Goal: Information Seeking & Learning: Compare options

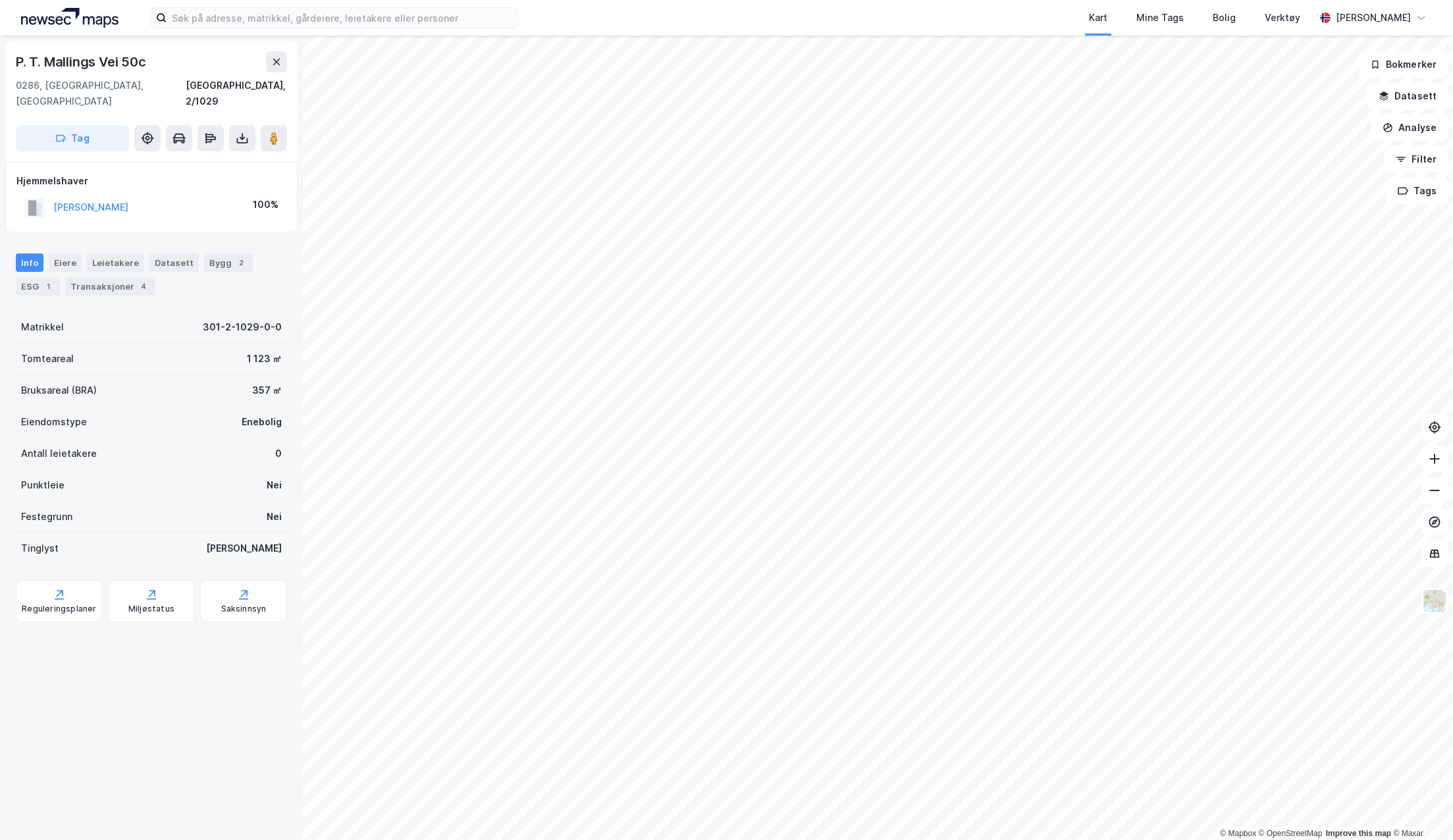
click at [123, 277] on div "Transaksjoner 4" at bounding box center [110, 286] width 90 height 18
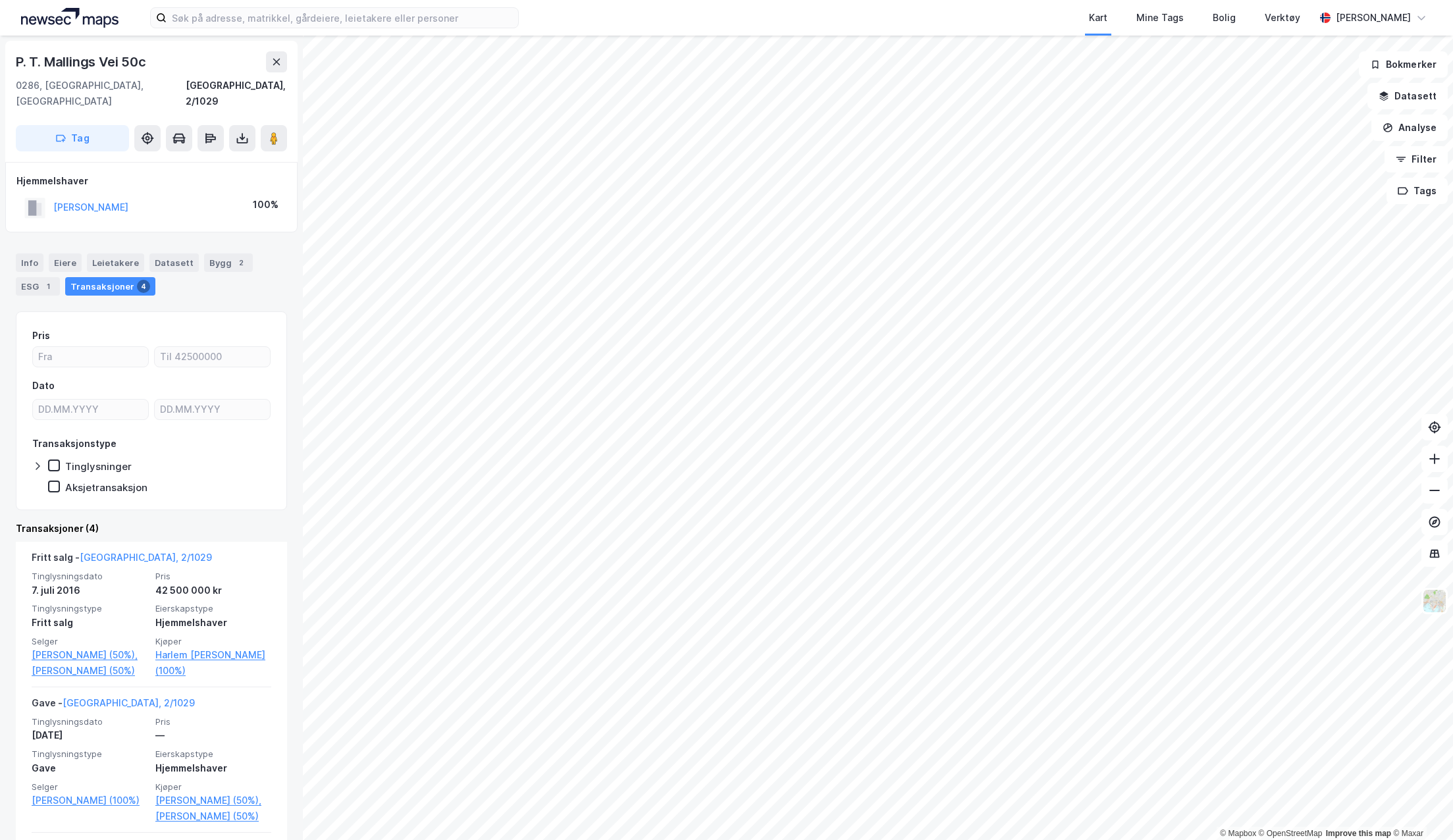
click at [0, 0] on button "[PERSON_NAME]" at bounding box center [0, 0] width 0 height 0
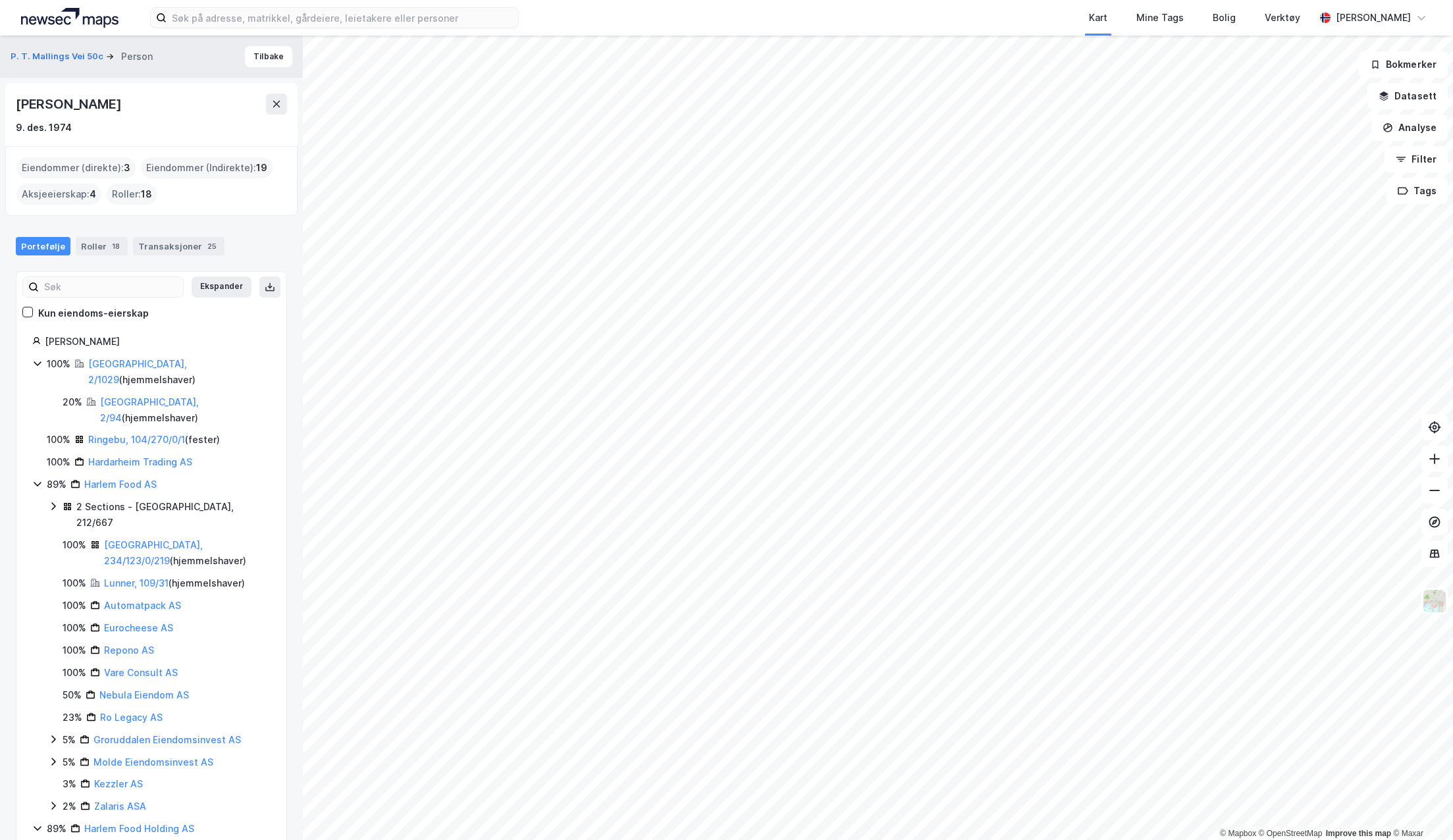
scroll to position [72, 0]
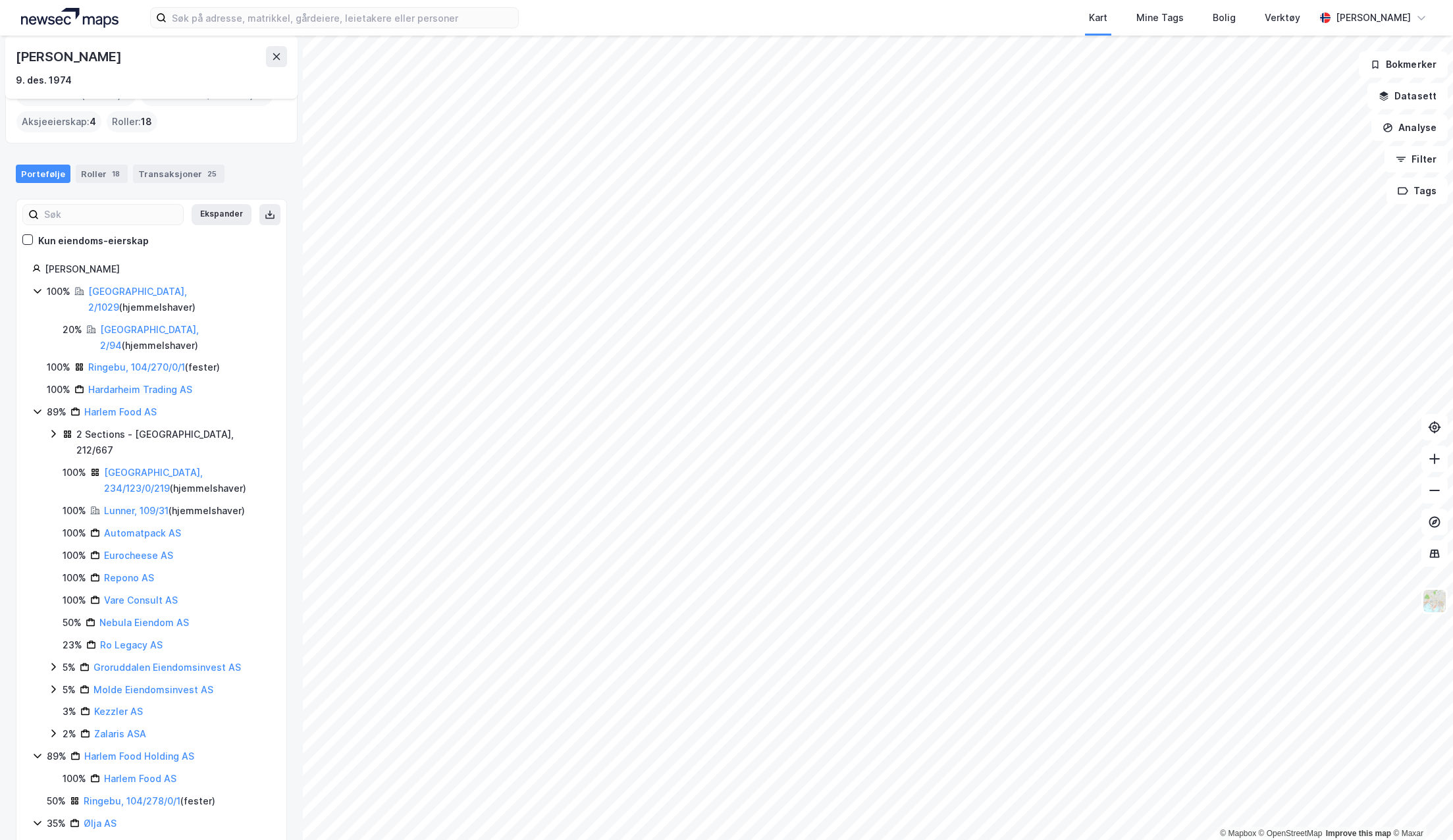
click at [100, 52] on div "[PERSON_NAME]" at bounding box center [70, 57] width 108 height 21
copy div "[PERSON_NAME]"
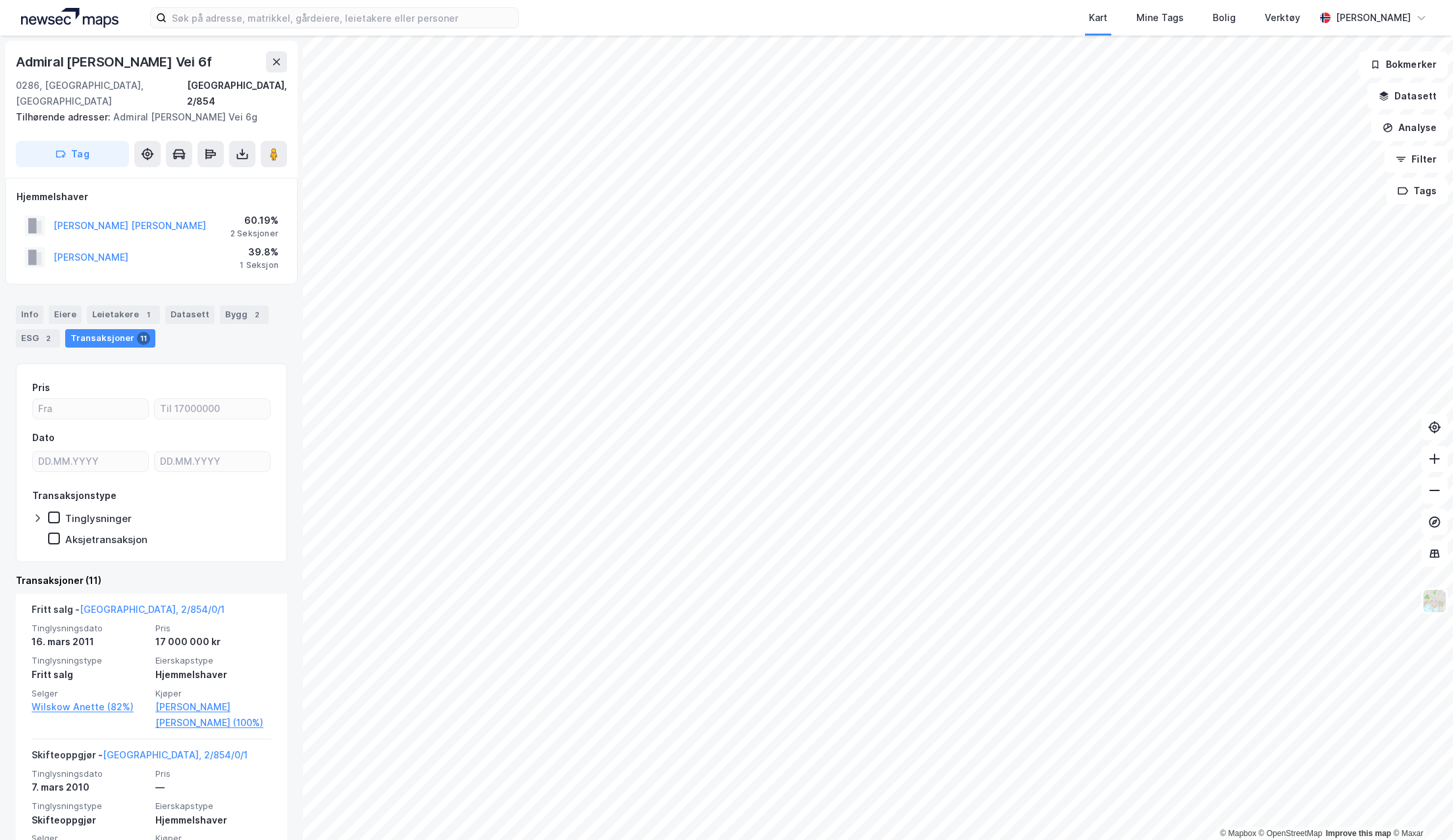
click at [160, 699] on link "[PERSON_NAME] [PERSON_NAME] (100%)" at bounding box center [213, 715] width 116 height 32
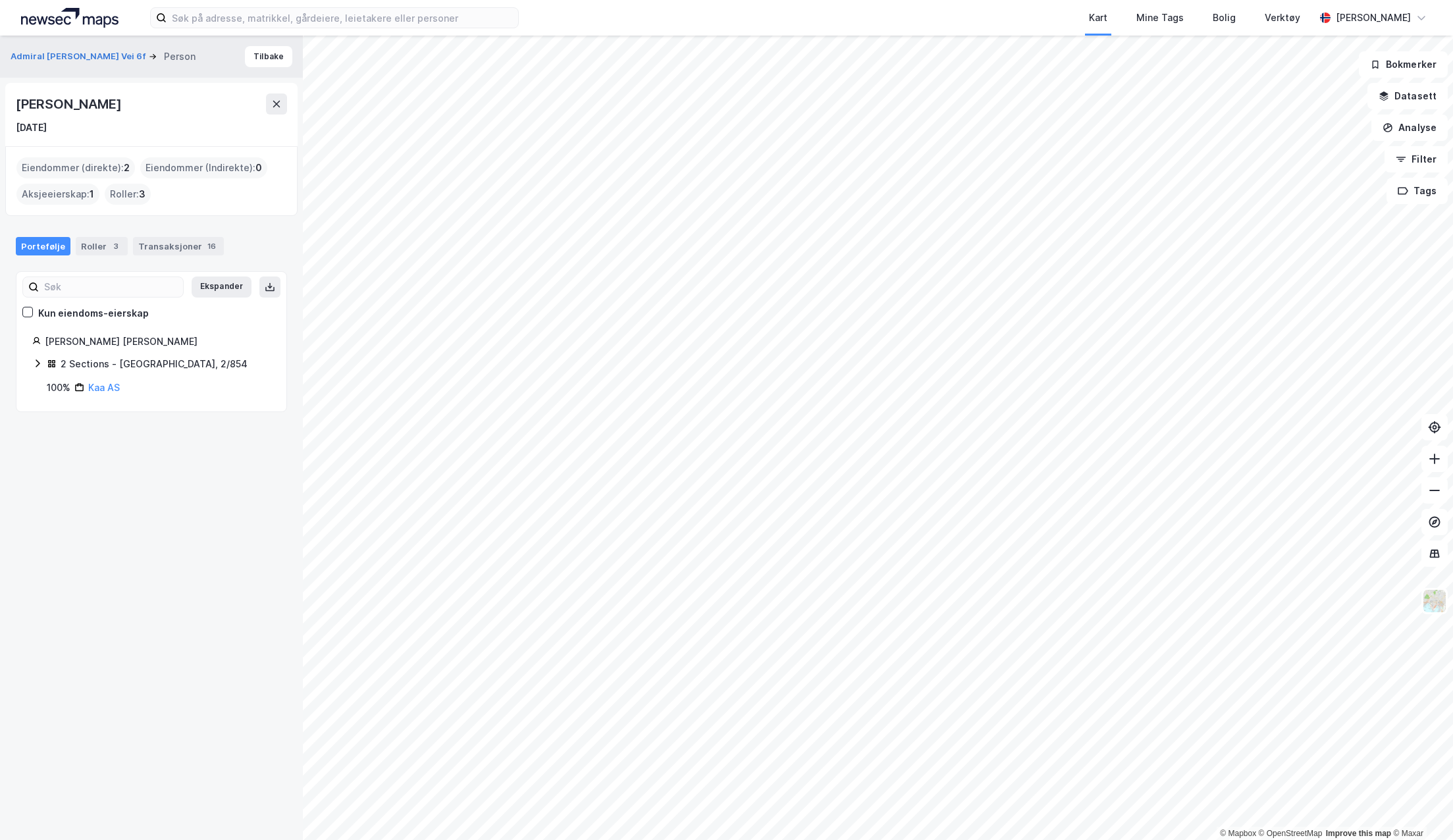
click at [187, 245] on div "Transaksjoner 16" at bounding box center [178, 246] width 91 height 18
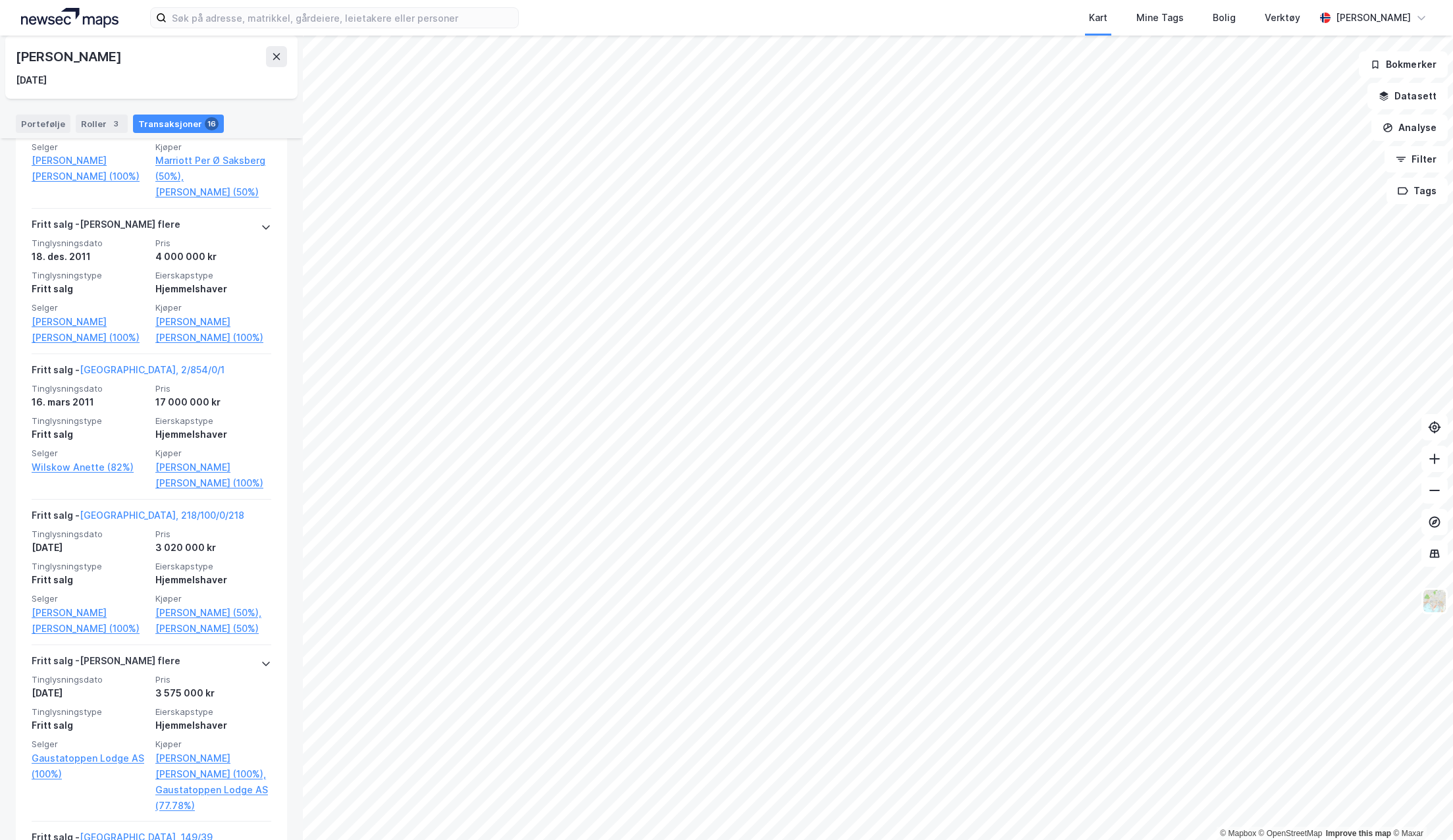
scroll to position [790, 0]
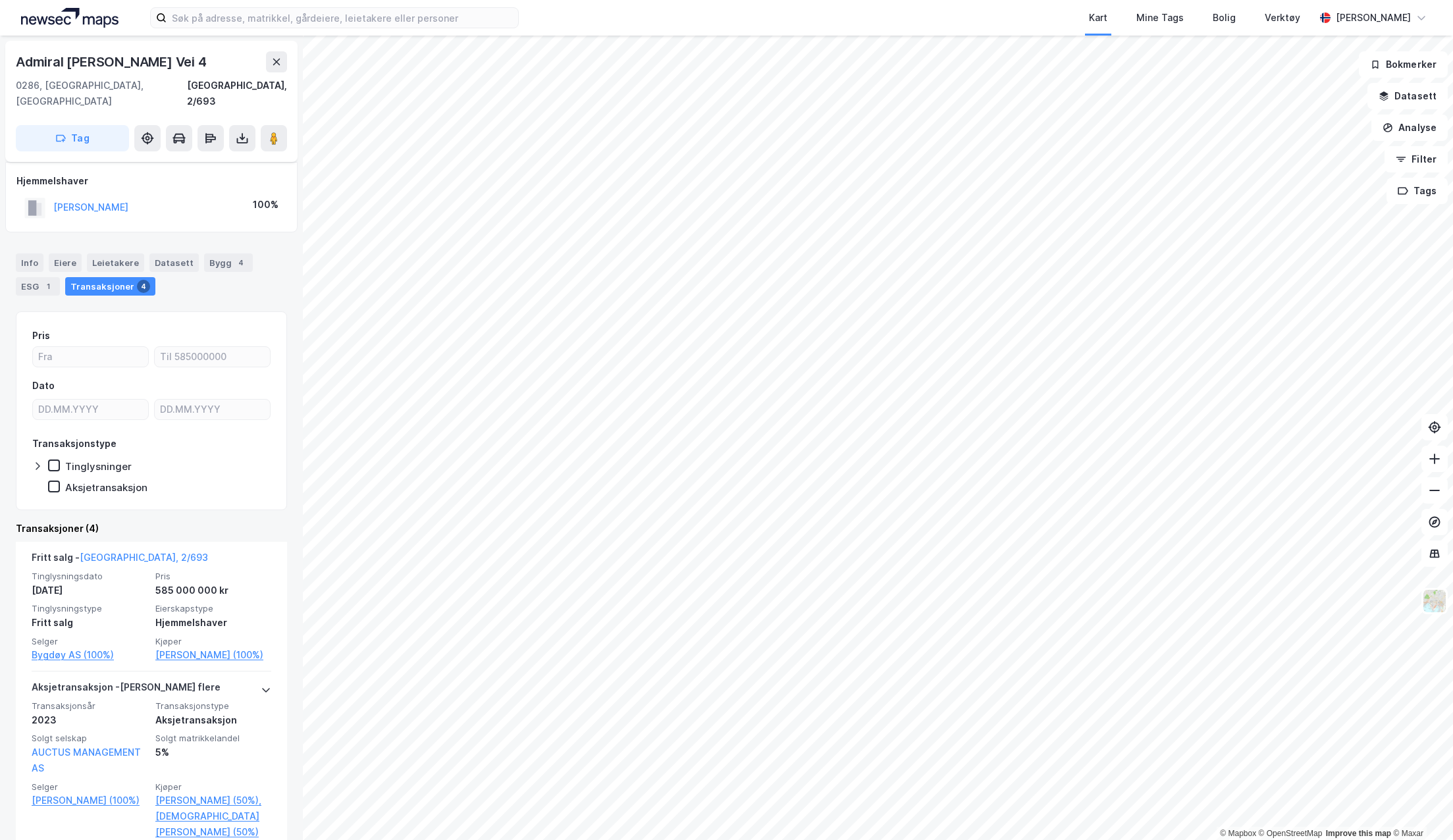
scroll to position [66, 0]
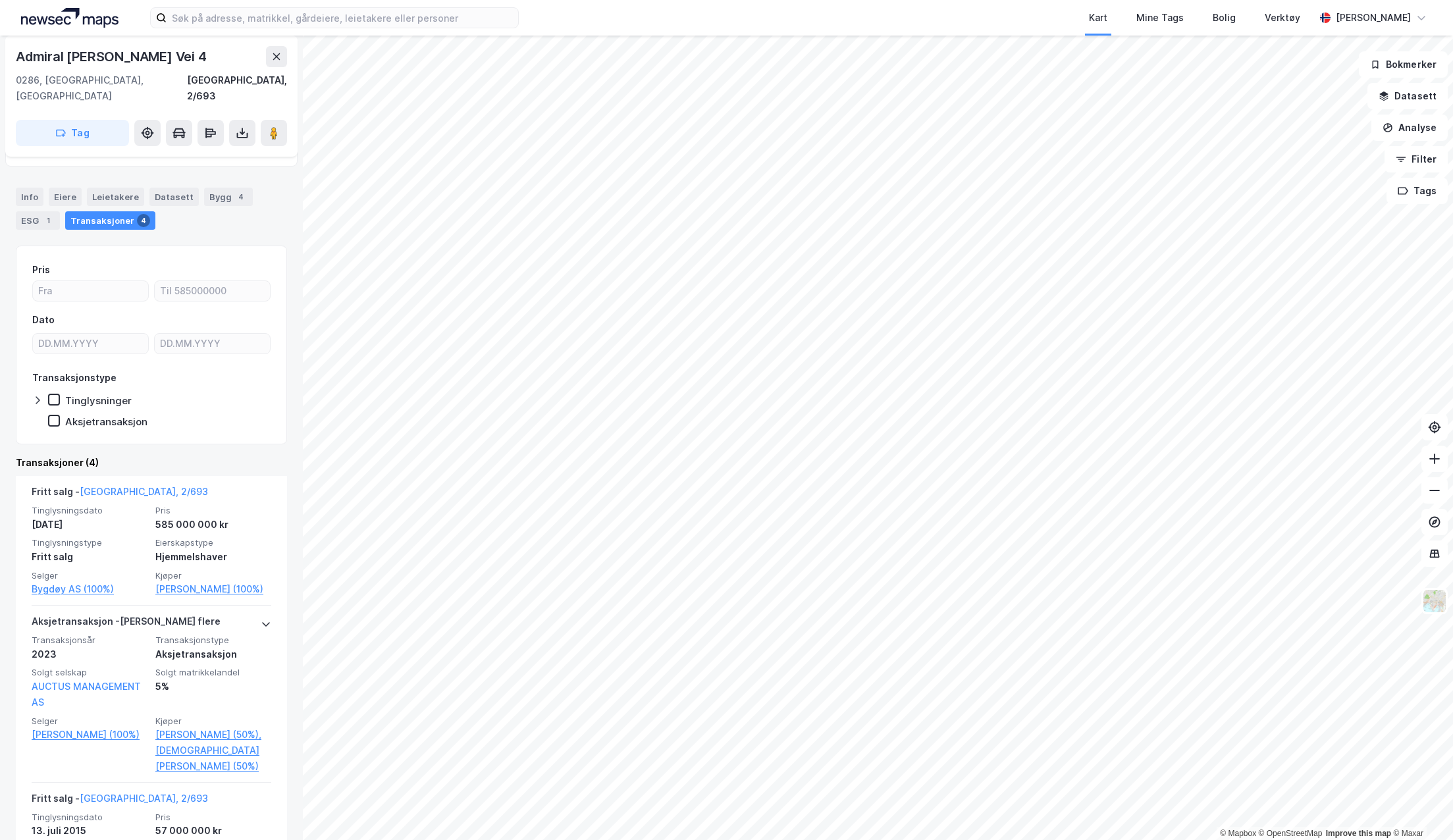
click at [181, 582] on link "[PERSON_NAME] (100%)" at bounding box center [213, 588] width 116 height 16
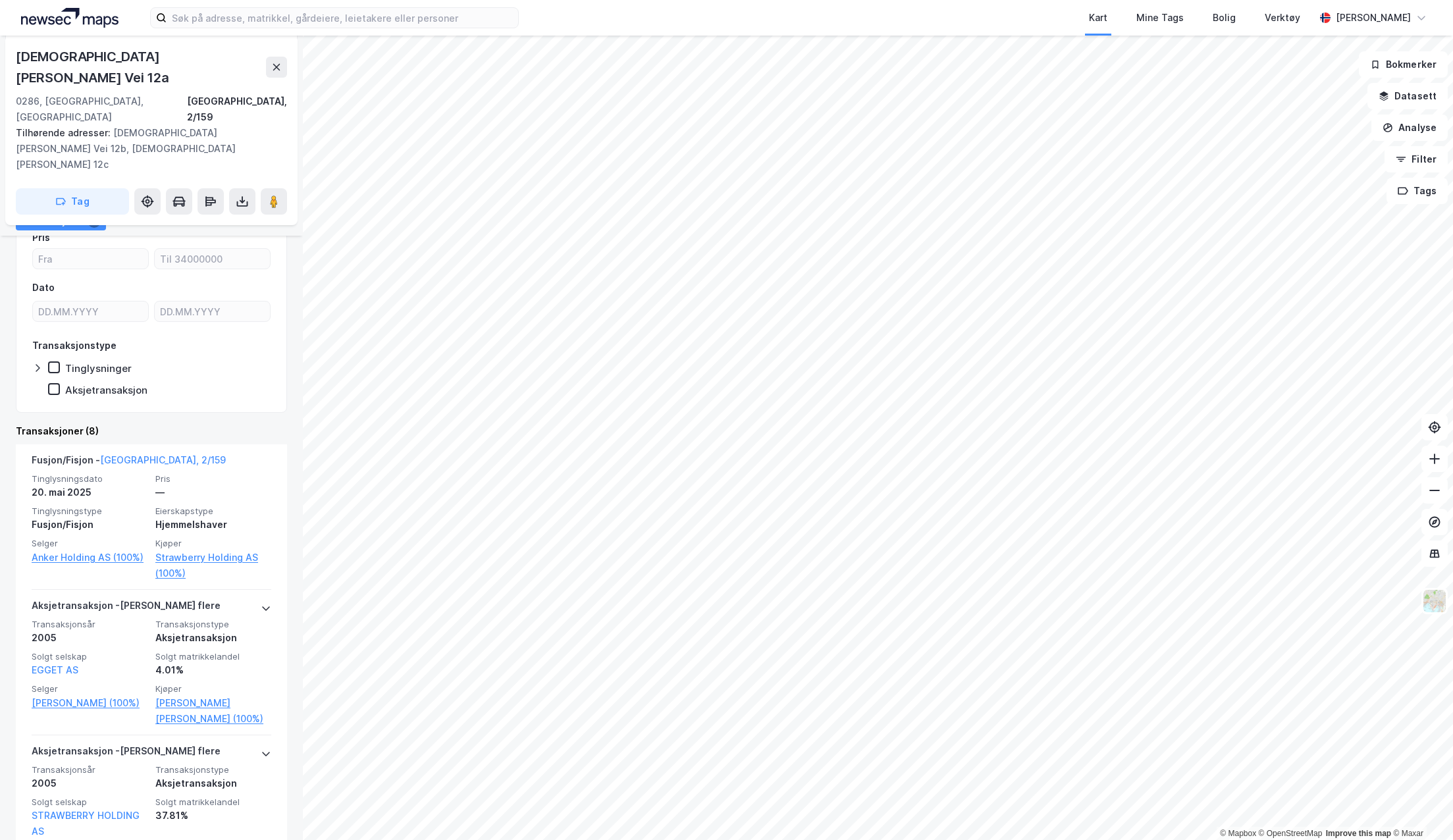
scroll to position [263, 0]
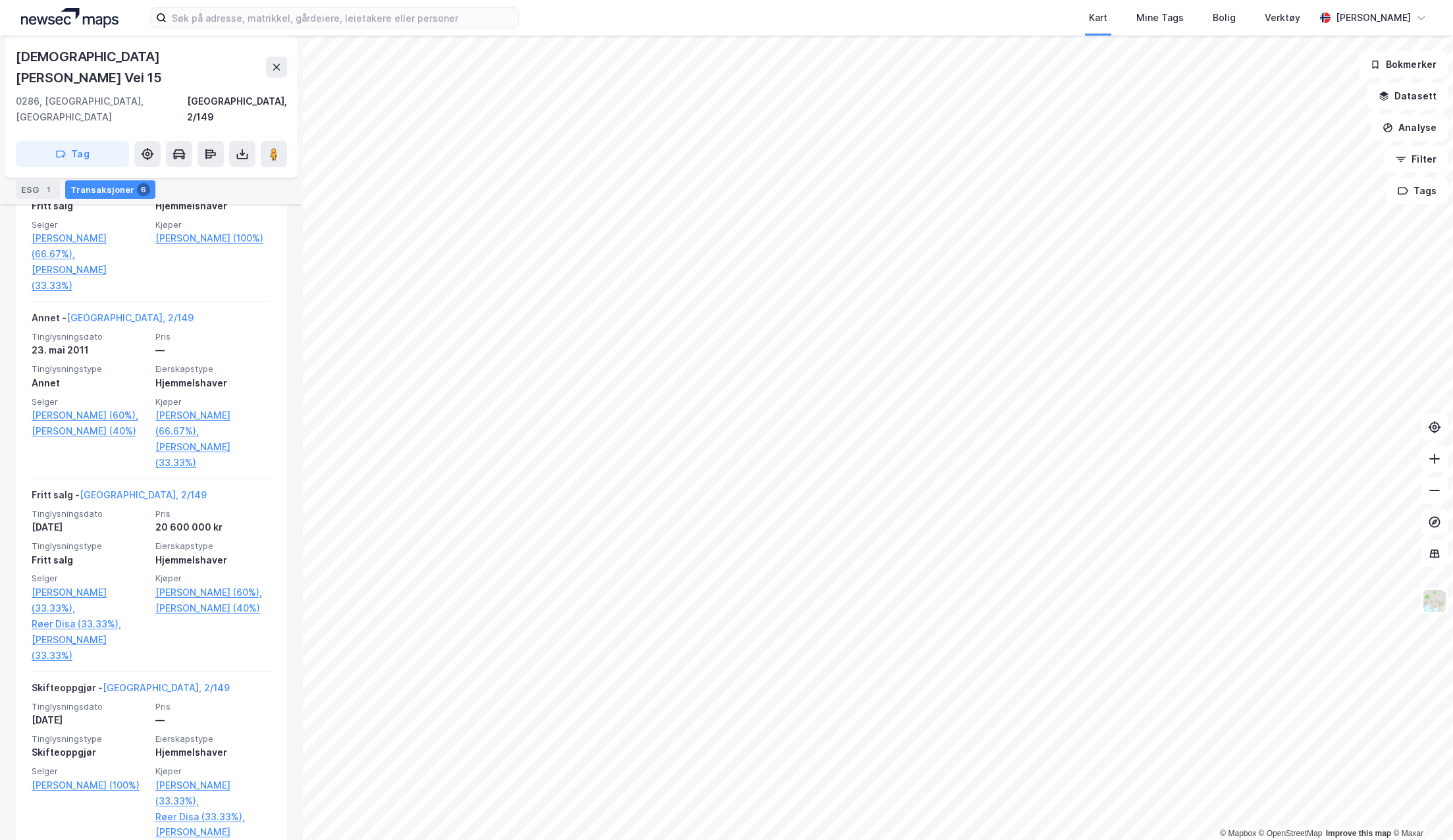
scroll to position [461, 0]
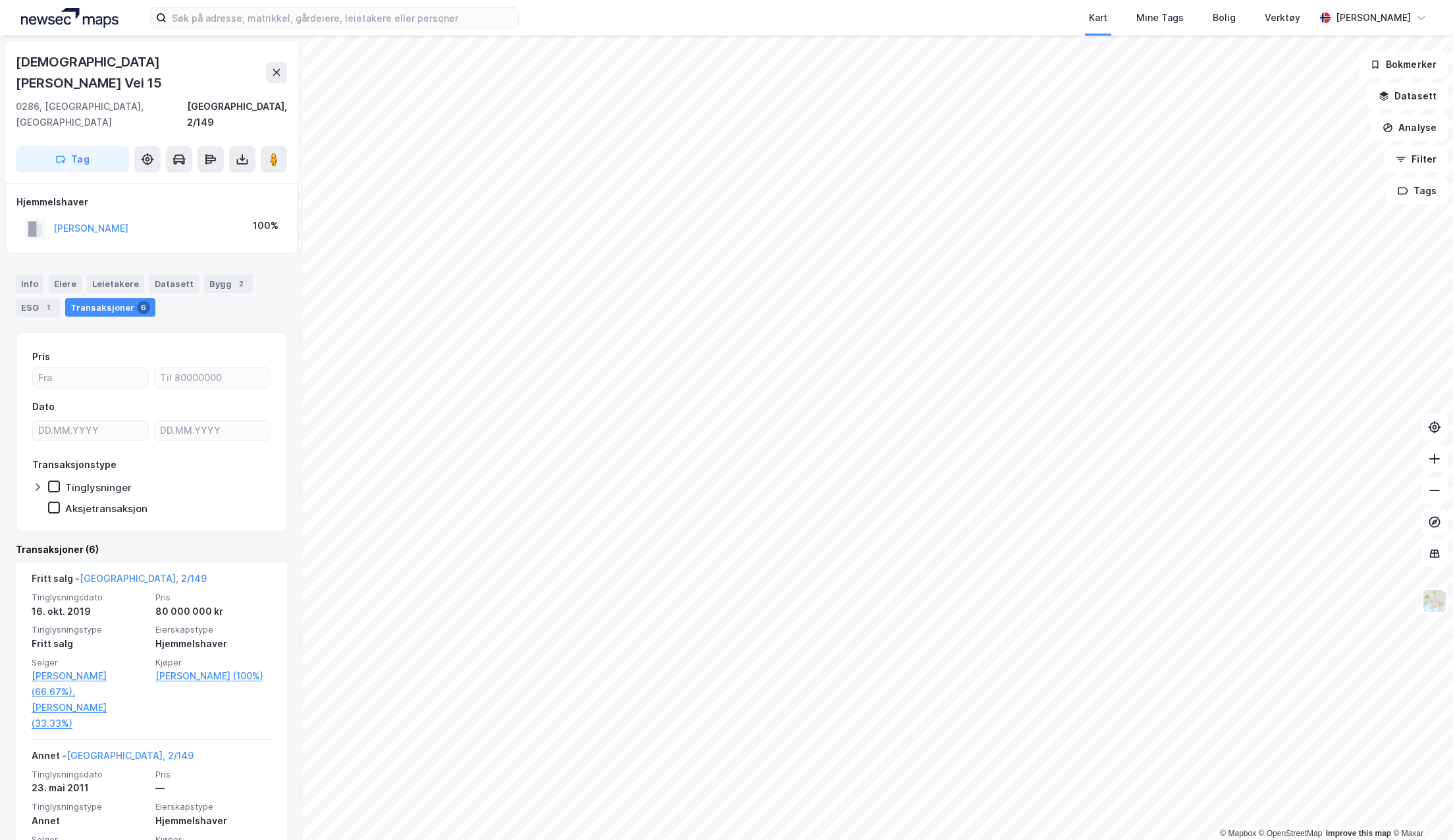
click at [30, 274] on div "Info" at bounding box center [30, 284] width 27 height 18
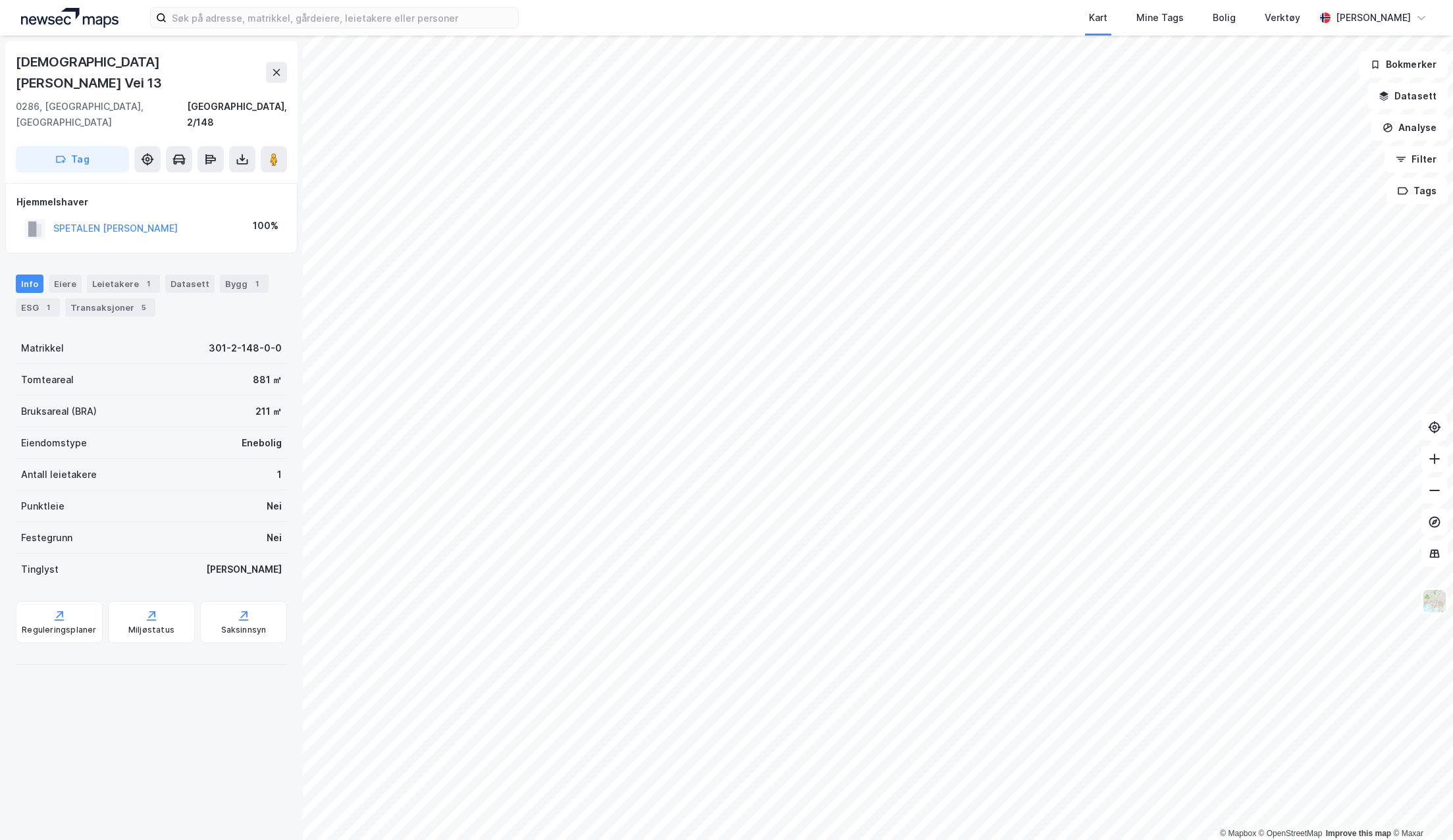
click at [127, 298] on div "Transaksjoner 5" at bounding box center [110, 307] width 90 height 18
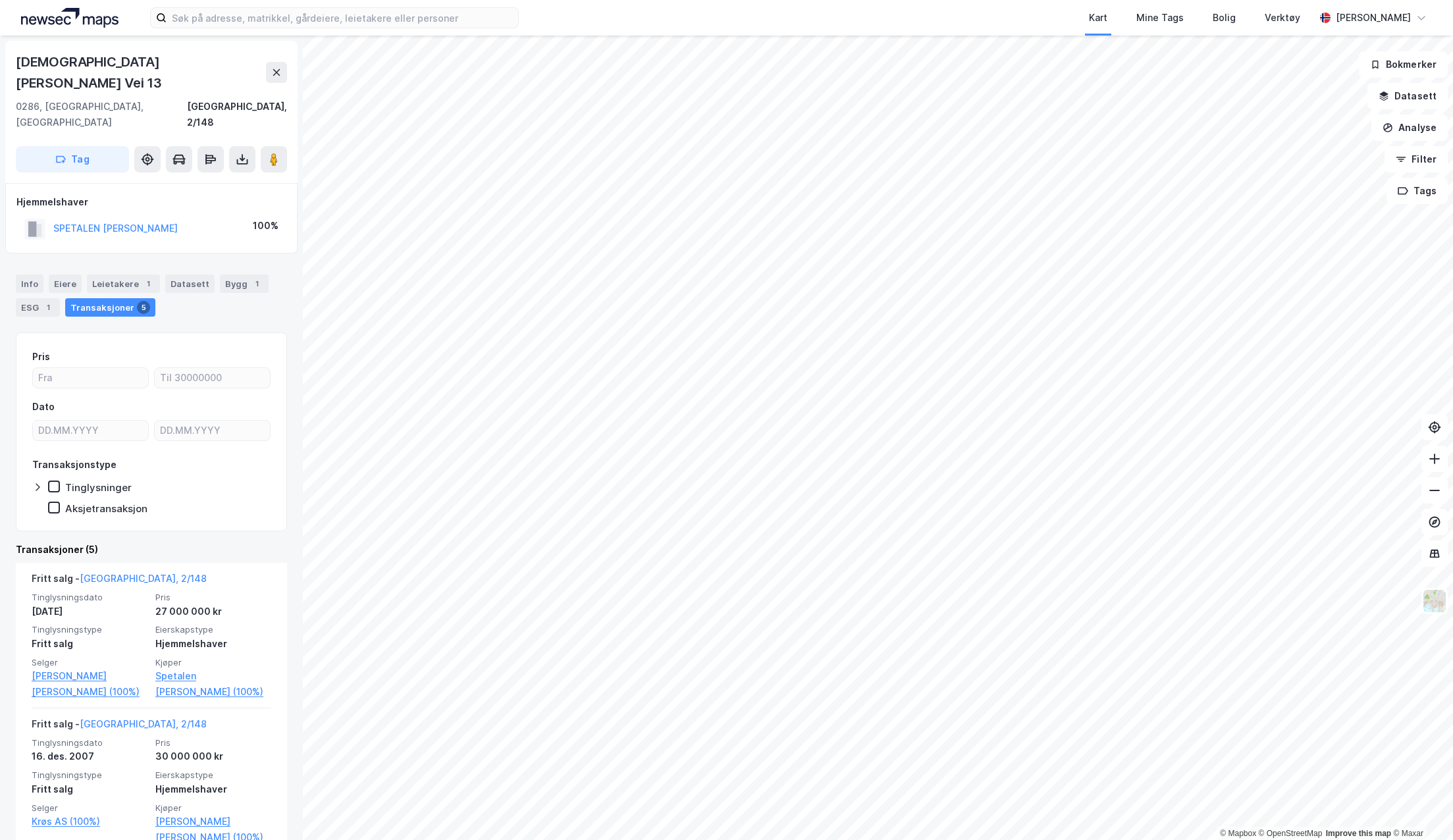
click at [162, 668] on link "Spetalen [PERSON_NAME] (100%)" at bounding box center [213, 684] width 116 height 32
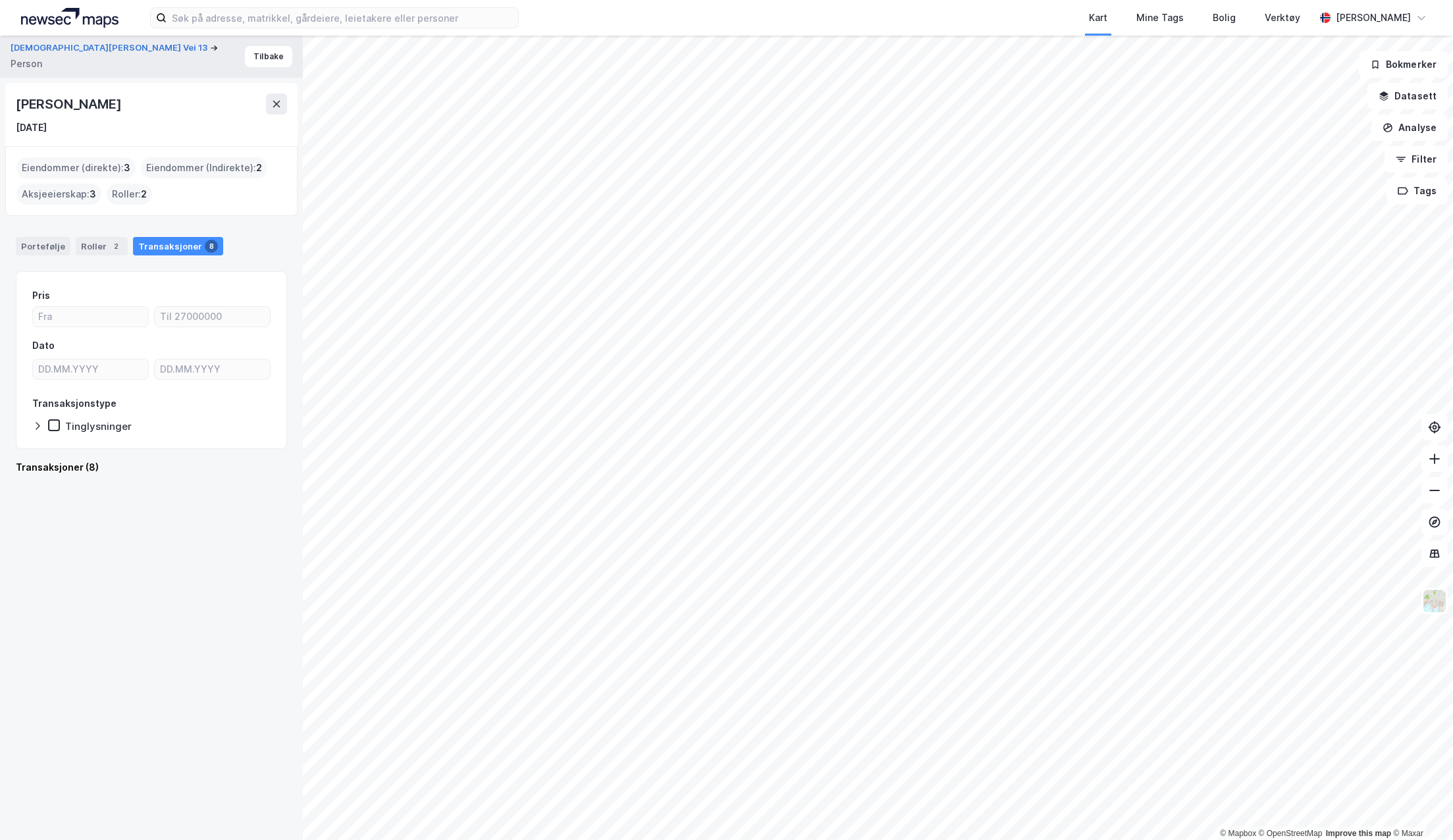
click at [1434, 493] on icon at bounding box center [1434, 490] width 13 height 13
